Goal: Task Accomplishment & Management: Manage account settings

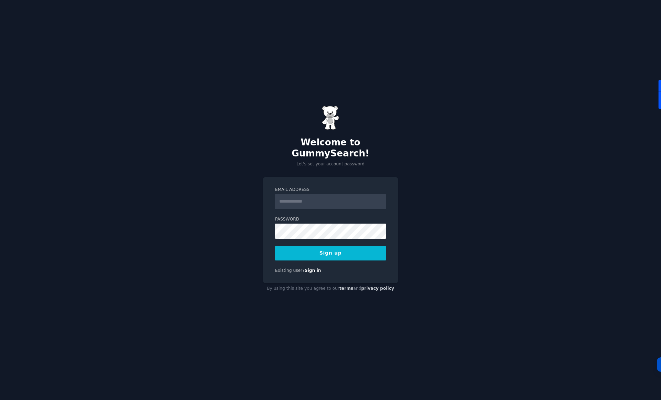
click at [335, 200] on input "Email Address" at bounding box center [330, 201] width 111 height 15
type input "**********"
click at [346, 268] on div "**********" at bounding box center [330, 230] width 135 height 106
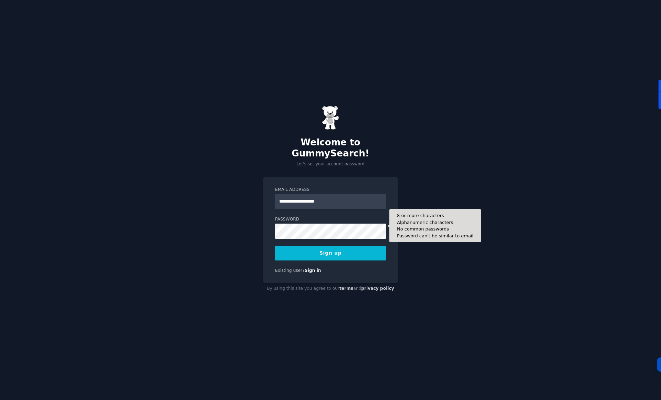
click at [275, 239] on div at bounding box center [275, 239] width 0 height 0
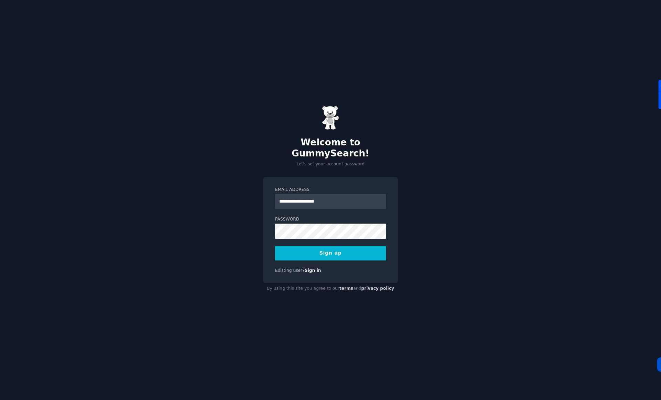
click at [436, 202] on div "**********" at bounding box center [330, 200] width 661 height 400
click at [334, 246] on button "Sign up" at bounding box center [330, 253] width 111 height 14
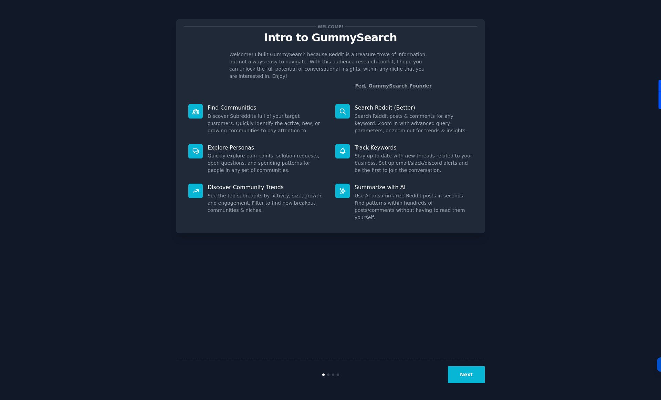
click at [464, 376] on button "Next" at bounding box center [466, 374] width 37 height 17
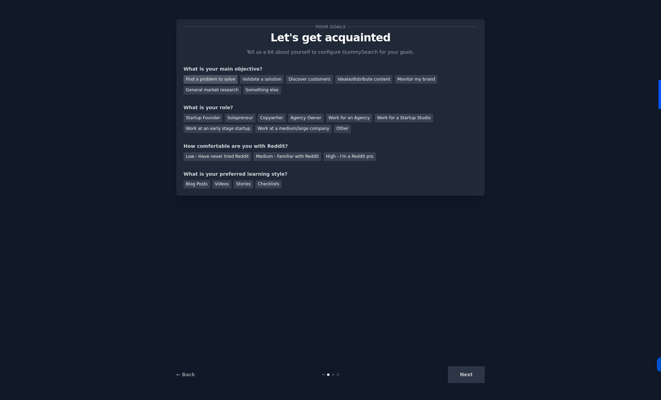
click at [221, 79] on div "Find a problem to solve" at bounding box center [211, 79] width 54 height 9
click at [299, 117] on div "Agency Owner" at bounding box center [305, 118] width 35 height 9
click at [226, 156] on div "Low - Have never tried Reddit" at bounding box center [218, 156] width 68 height 9
click at [223, 184] on div "Videos" at bounding box center [222, 184] width 19 height 9
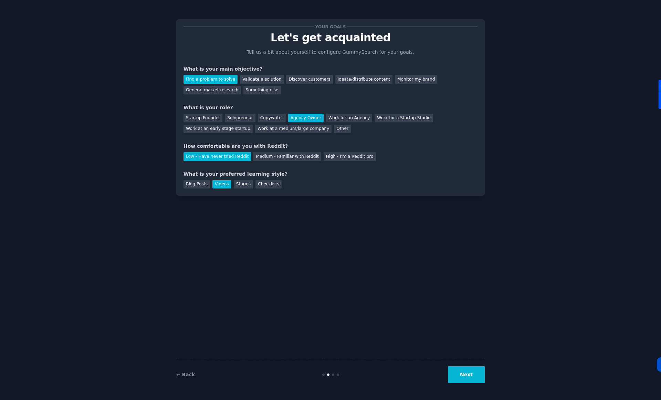
click at [476, 377] on button "Next" at bounding box center [466, 374] width 37 height 17
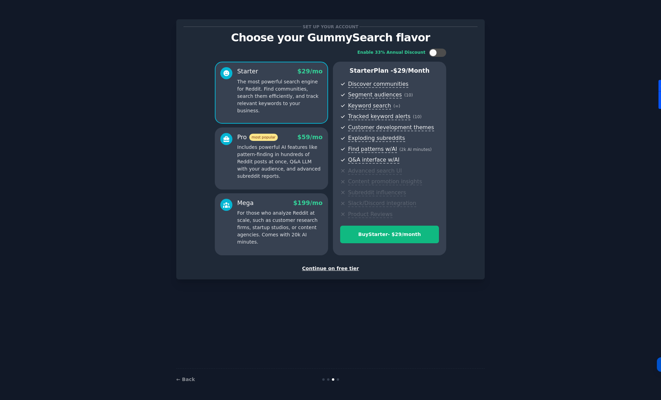
click at [328, 269] on div "Continue on free tier" at bounding box center [331, 268] width 294 height 7
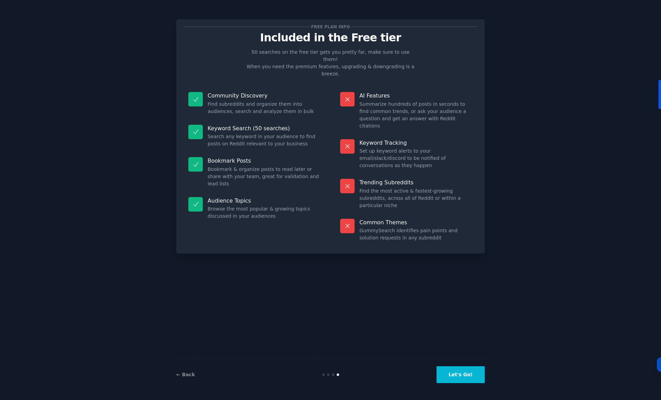
click at [465, 379] on button "Let's Go!" at bounding box center [461, 374] width 48 height 17
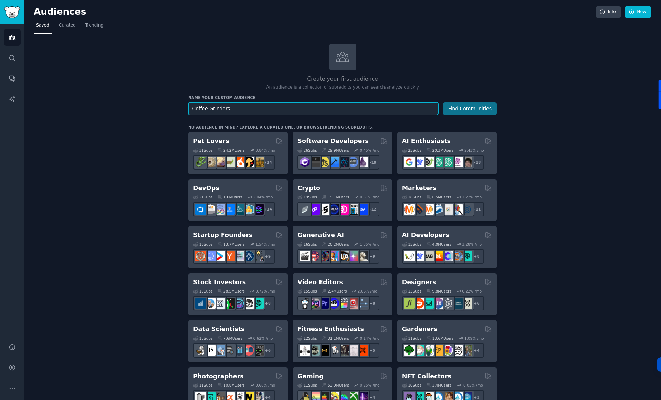
type input "Coffee Grinders"
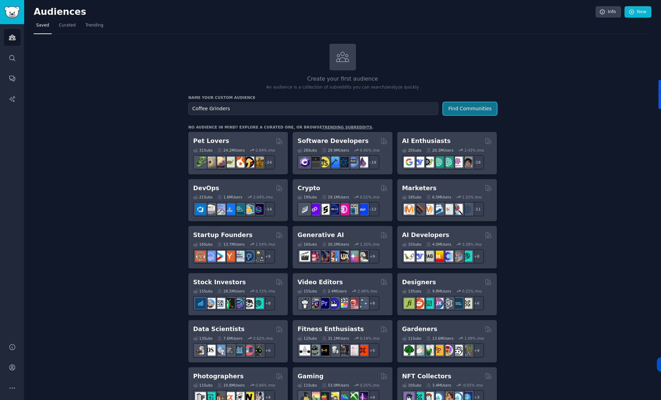
click at [469, 109] on button "Find Communities" at bounding box center [470, 108] width 54 height 13
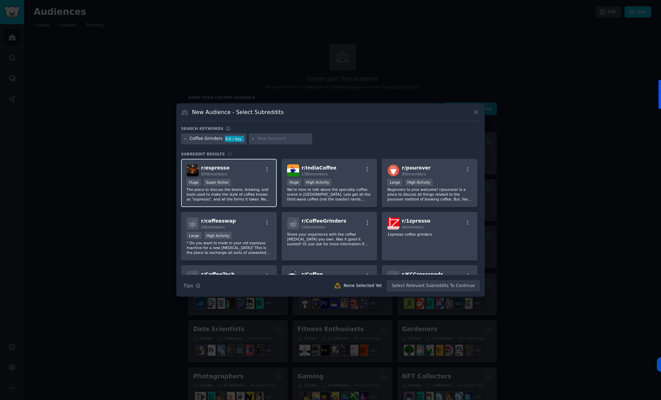
click at [234, 180] on div "Huge Super Active" at bounding box center [229, 183] width 85 height 9
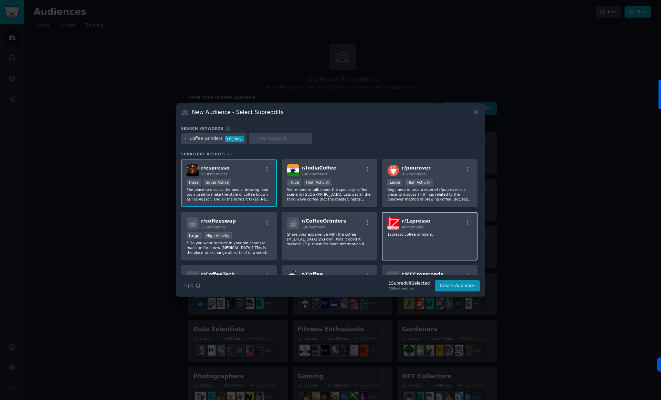
click at [415, 238] on div "r/ 1zpresso 4k members 1zpresso coffee grinders." at bounding box center [430, 236] width 96 height 49
click at [434, 190] on p "Beginners to pros welcome! r/pourover is a place to discuss all things related …" at bounding box center [430, 194] width 85 height 14
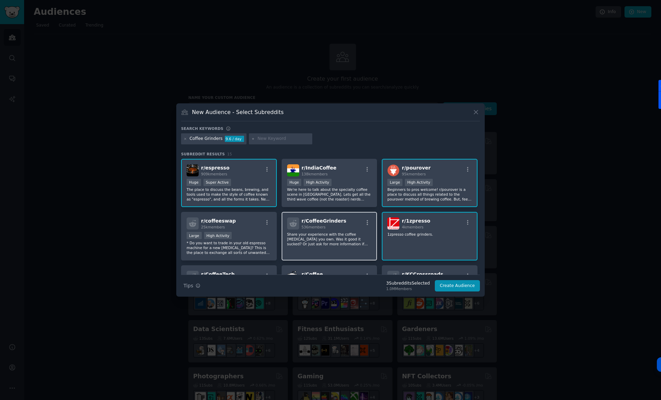
scroll to position [16, 0]
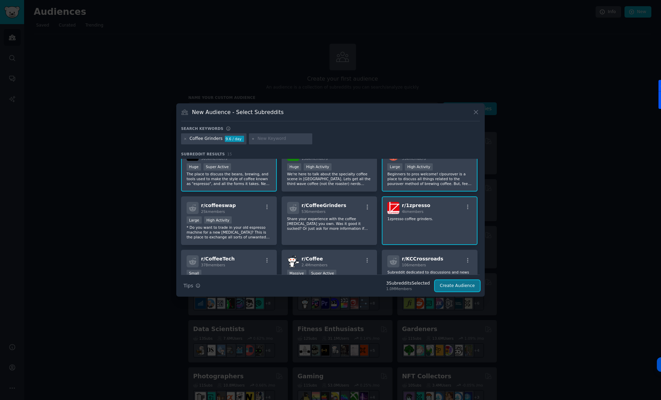
click at [450, 285] on button "Create Audience" at bounding box center [457, 286] width 45 height 12
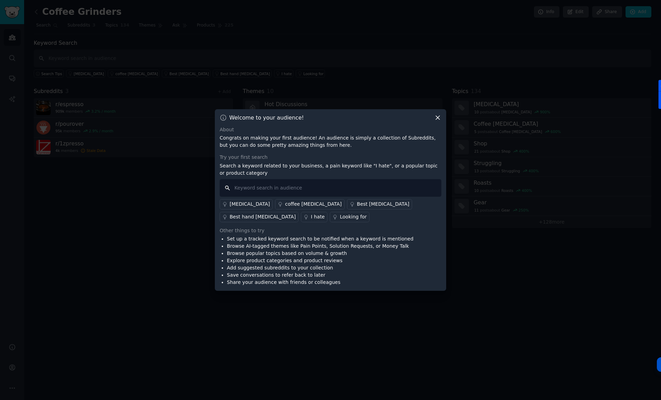
click at [280, 190] on input "text" at bounding box center [331, 188] width 222 height 18
type input "[MEDICAL_DATA]"
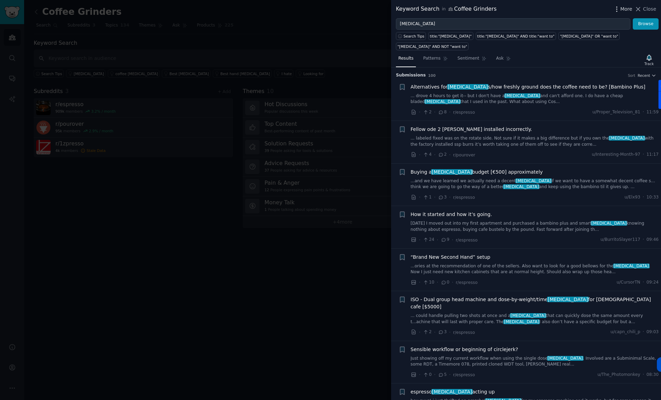
click at [625, 8] on span "More" at bounding box center [627, 9] width 12 height 7
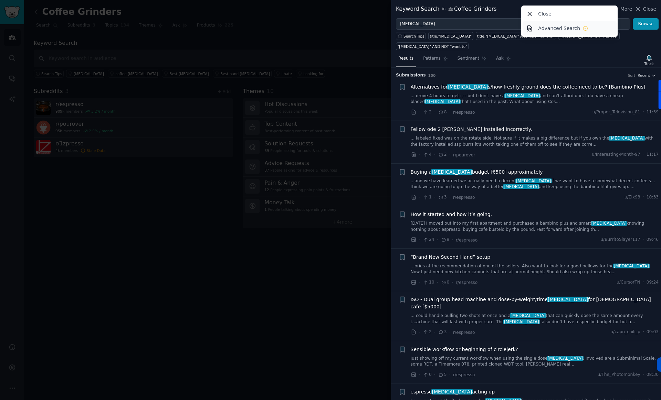
click at [564, 30] on p "Advanced Search" at bounding box center [559, 28] width 42 height 7
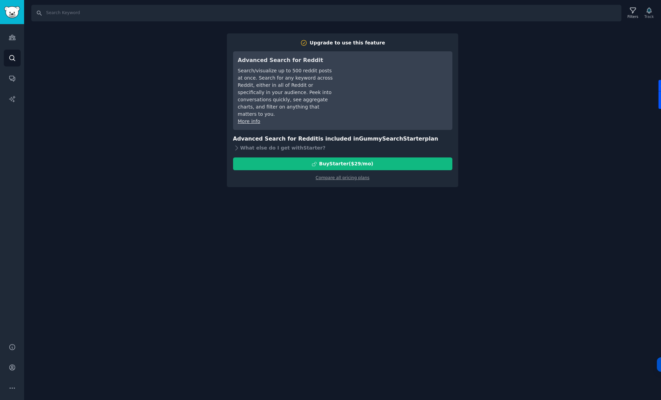
click at [253, 119] on link "More info" at bounding box center [249, 122] width 22 height 6
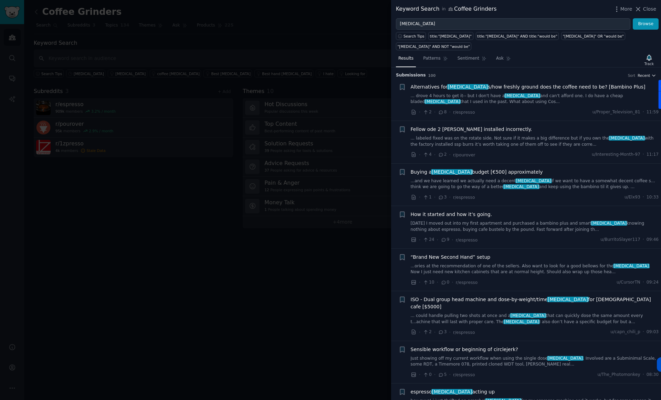
click at [654, 73] on icon "button" at bounding box center [654, 75] width 5 height 5
click at [621, 110] on p "Comments" at bounding box center [613, 113] width 23 height 6
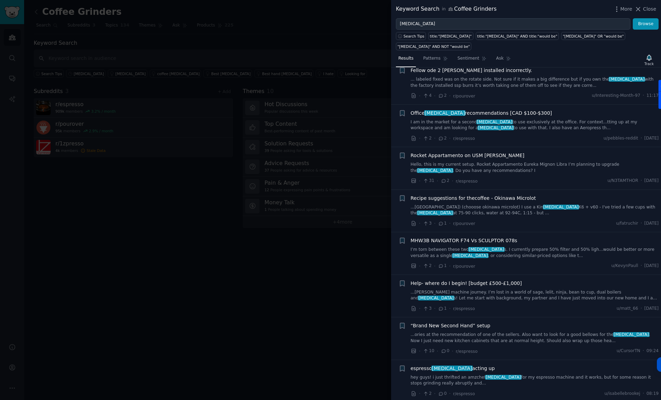
scroll to position [3920, 0]
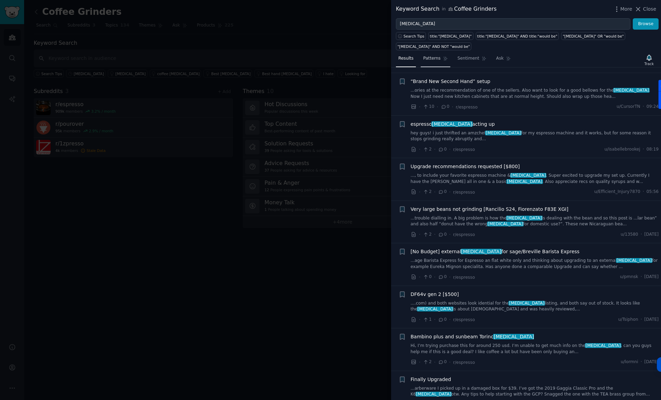
click at [435, 55] on span "Patterns" at bounding box center [431, 58] width 17 height 6
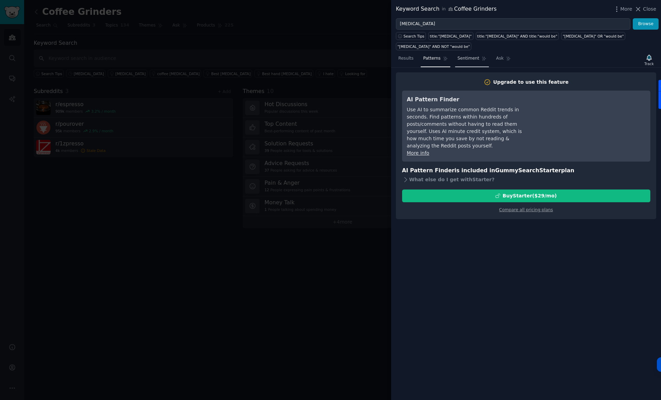
click at [468, 55] on span "Sentiment" at bounding box center [469, 58] width 22 height 6
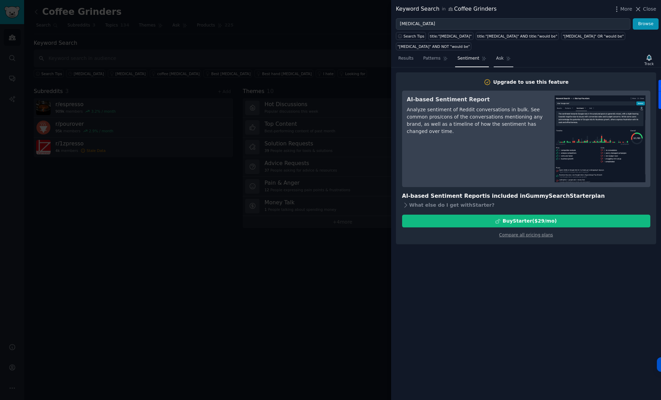
click at [498, 55] on span "Ask" at bounding box center [500, 58] width 8 height 6
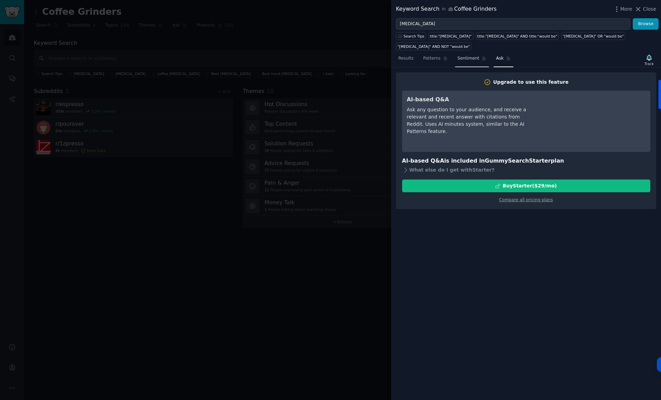
click at [473, 55] on span "Sentiment" at bounding box center [469, 58] width 22 height 6
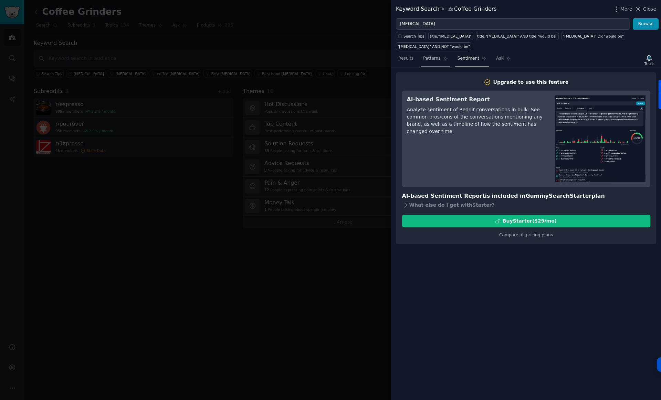
click at [439, 55] on span "Patterns" at bounding box center [431, 58] width 17 height 6
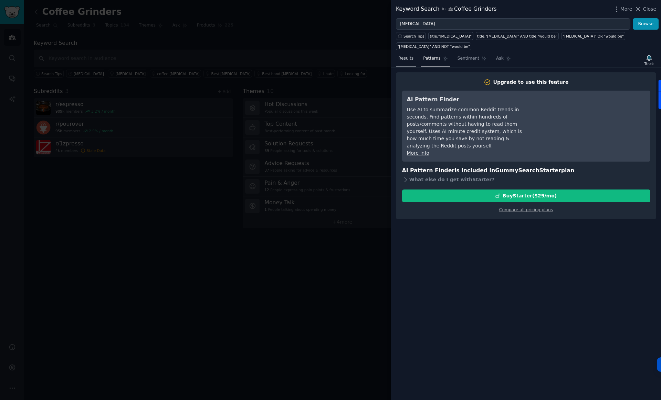
click at [406, 55] on span "Results" at bounding box center [406, 58] width 15 height 6
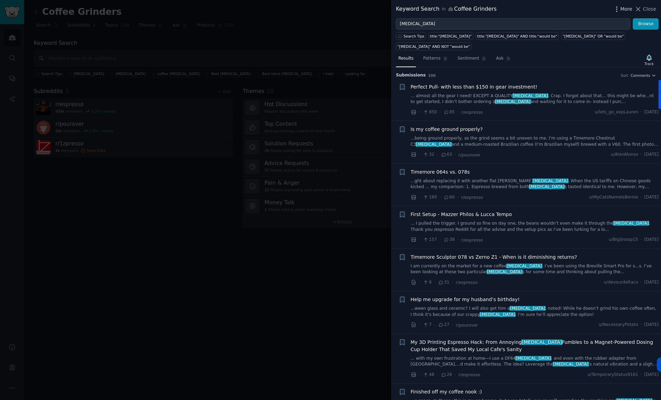
click at [624, 8] on span "More" at bounding box center [627, 9] width 12 height 7
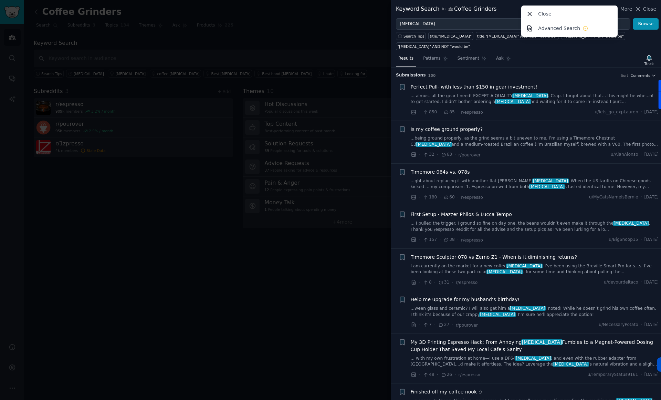
click at [613, 55] on div "Results Patterns Sentiment Ask Track" at bounding box center [526, 60] width 270 height 15
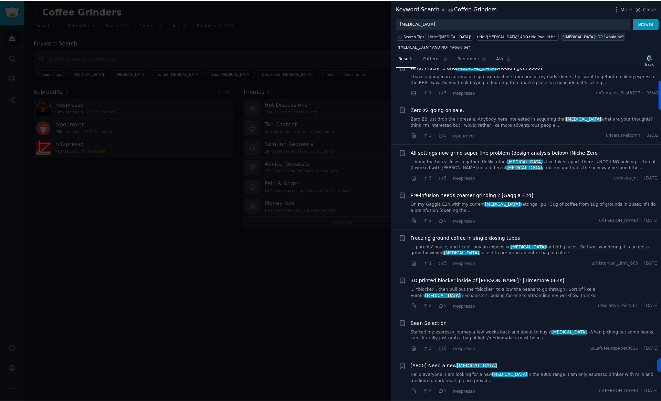
scroll to position [2049, 0]
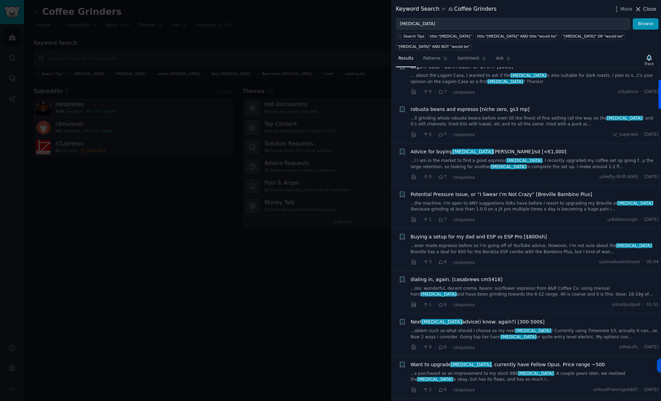
click at [651, 10] on span "Close" at bounding box center [650, 9] width 13 height 7
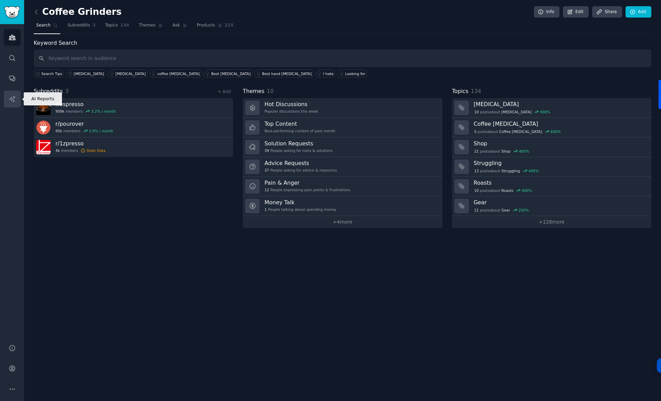
click at [13, 101] on icon "Sidebar" at bounding box center [12, 99] width 6 height 6
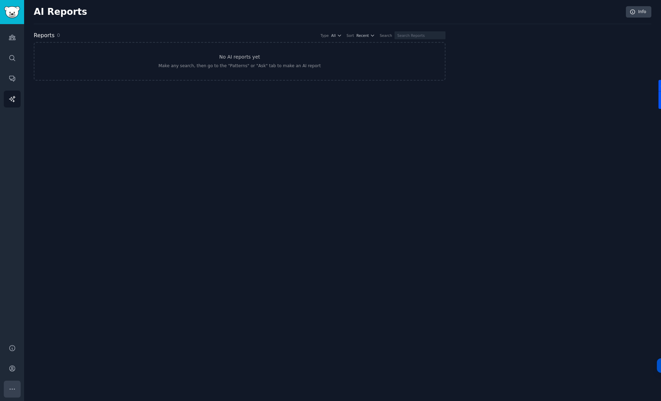
click at [12, 389] on icon "Sidebar" at bounding box center [12, 389] width 5 height 1
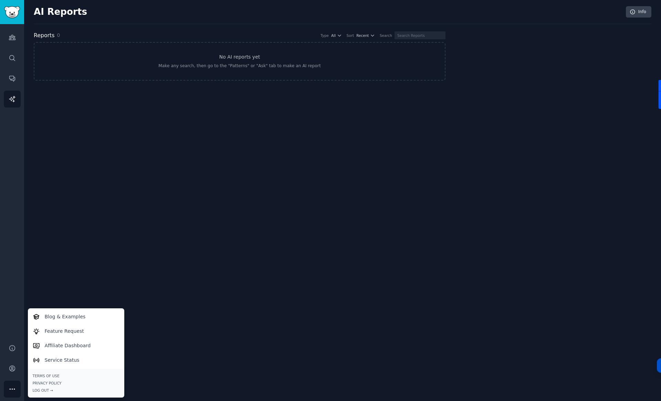
click at [562, 345] on div "AI Reports Info Reports 0 Type All Sort Recent Search No AI reports yet Make an…" at bounding box center [342, 200] width 637 height 401
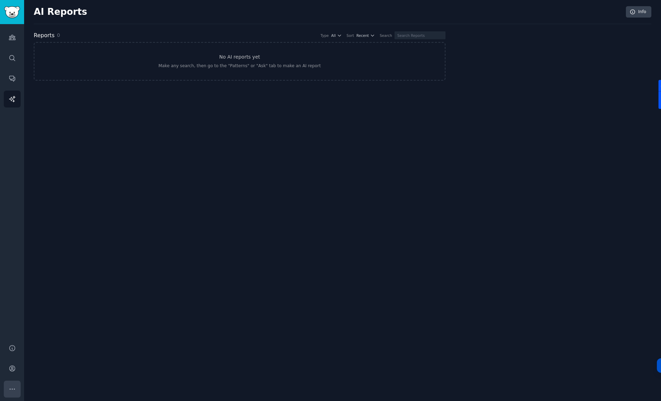
click at [14, 391] on icon "Sidebar" at bounding box center [12, 388] width 7 height 7
click at [14, 368] on icon "Sidebar" at bounding box center [12, 368] width 7 height 7
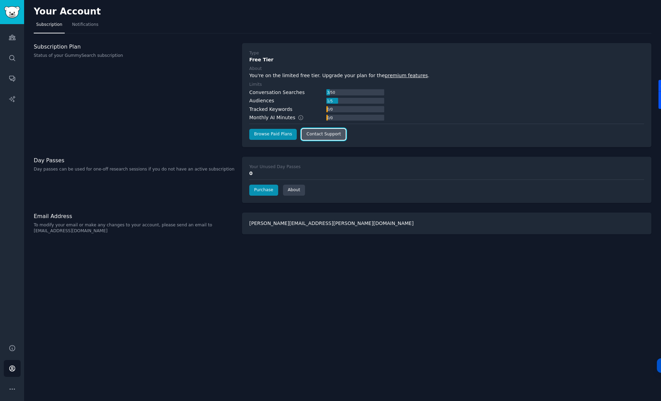
click at [338, 134] on link "Contact Support" at bounding box center [324, 134] width 44 height 11
click at [294, 191] on link "About" at bounding box center [294, 190] width 22 height 11
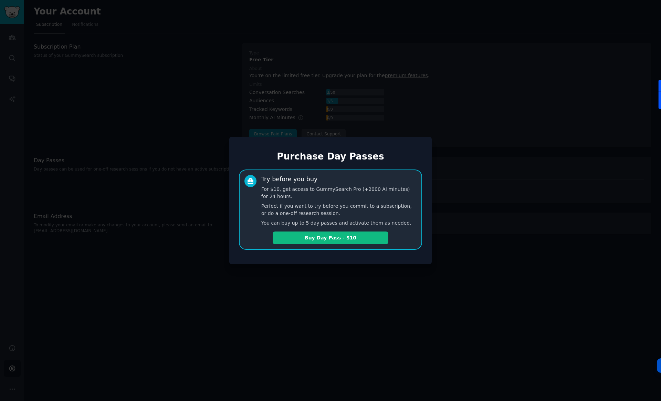
click at [343, 312] on div at bounding box center [330, 200] width 661 height 401
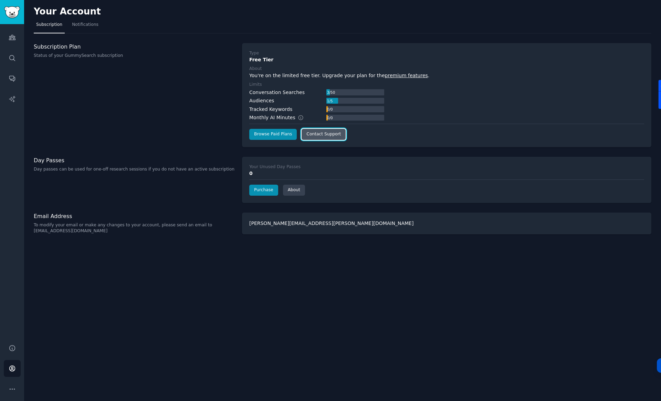
click at [329, 136] on link "Contact Support" at bounding box center [324, 134] width 44 height 11
click at [317, 130] on link "Contact Support" at bounding box center [324, 134] width 44 height 11
click at [15, 79] on icon "Sidebar" at bounding box center [12, 78] width 7 height 7
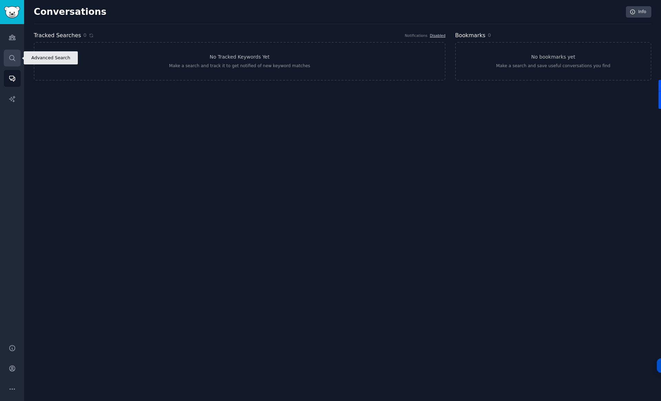
click at [16, 55] on link "Search" at bounding box center [12, 58] width 17 height 17
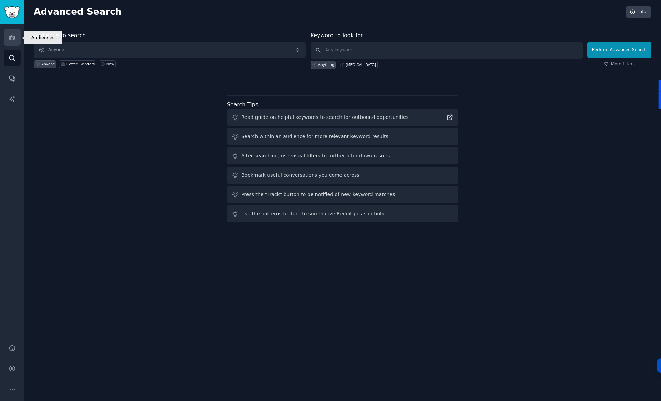
click at [15, 35] on icon "Sidebar" at bounding box center [12, 37] width 7 height 7
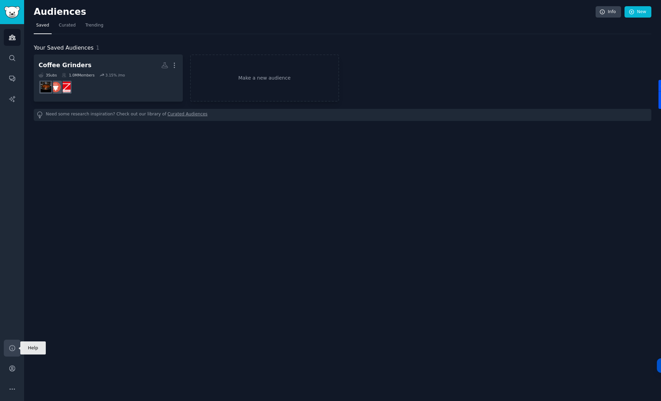
click at [12, 351] on icon "Sidebar" at bounding box center [12, 347] width 7 height 7
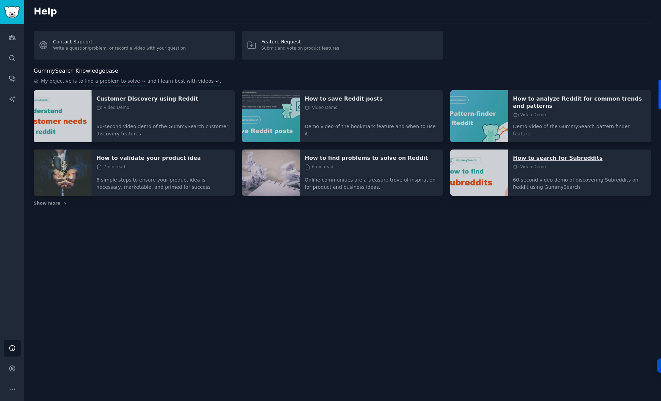
click at [563, 154] on p "How to search for Subreddits" at bounding box center [580, 157] width 134 height 7
click at [55, 200] on span "Show more" at bounding box center [47, 203] width 27 height 6
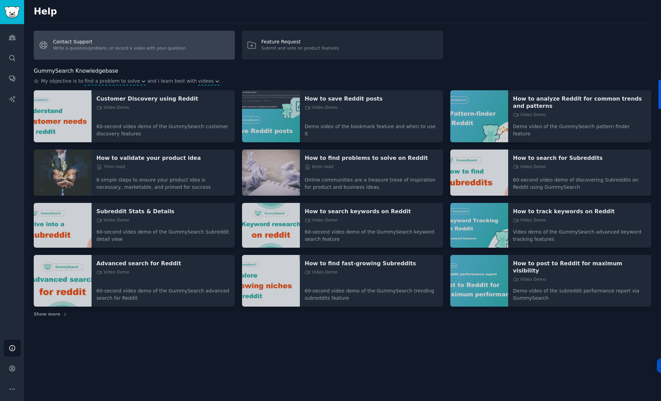
click at [116, 48] on link "Contact Support Write a question/problem, or record a video with your question" at bounding box center [134, 45] width 201 height 29
click at [64, 45] on link "Contact Support Write a question/problem, or record a video with your question" at bounding box center [134, 45] width 201 height 29
click at [120, 46] on link "Contact Support Write a question/problem, or record a video with your question" at bounding box center [134, 45] width 201 height 29
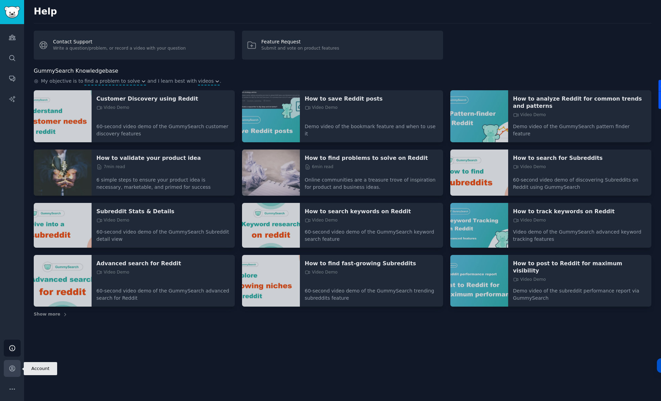
click at [12, 365] on icon "Sidebar" at bounding box center [12, 368] width 7 height 7
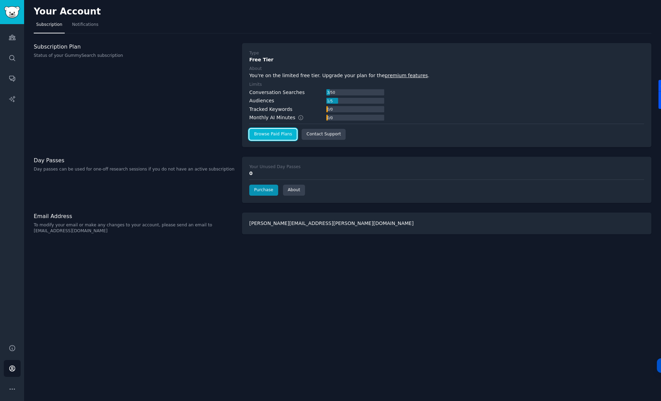
click at [276, 133] on link "Browse Paid Plans" at bounding box center [273, 134] width 48 height 11
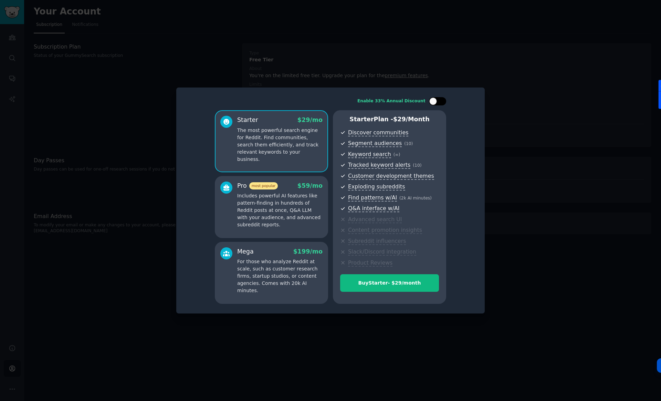
click at [445, 101] on div at bounding box center [437, 101] width 17 height 8
click at [433, 103] on icon at bounding box center [434, 102] width 4 height 4
checkbox input "false"
